Goal: Task Accomplishment & Management: Complete application form

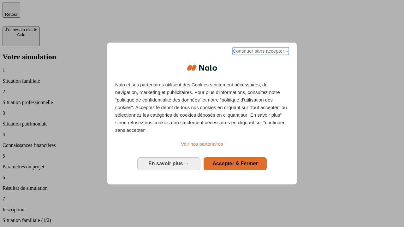
click at [260, 52] on span "Continuer sans accepter →" at bounding box center [260, 51] width 56 height 8
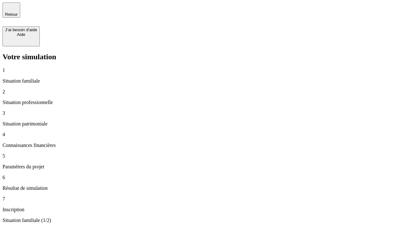
type input "30 000"
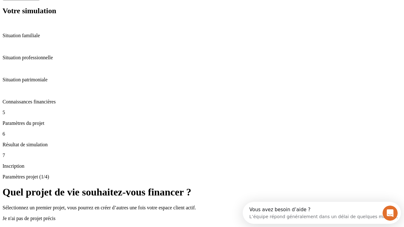
scroll to position [12, 0]
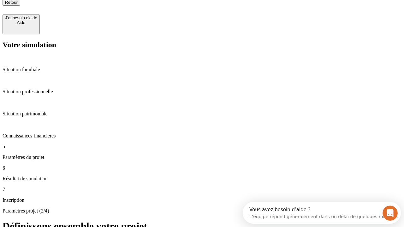
type input "25"
type input "1 000"
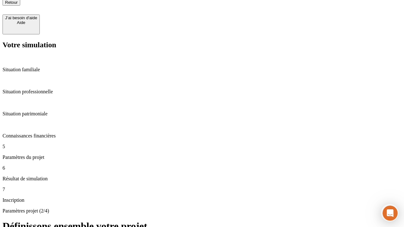
type input "640"
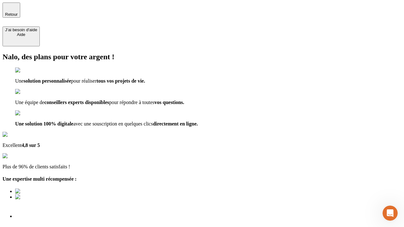
type input "[EMAIL_ADDRESS][PERSON_NAME][DOMAIN_NAME]"
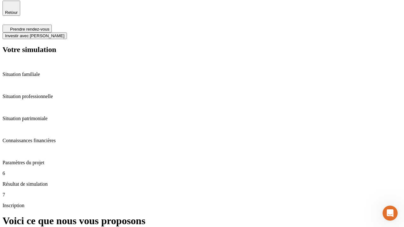
click at [64, 33] on span "Investir avec [PERSON_NAME]" at bounding box center [34, 35] width 59 height 5
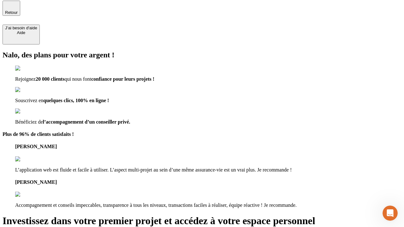
scroll to position [1, 0]
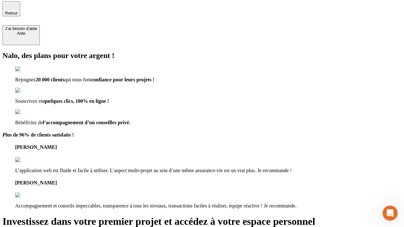
type input "[PERSON_NAME][EMAIL_ADDRESS][DOMAIN_NAME]"
